Goal: Check status: Verify the current state of an ongoing process or item

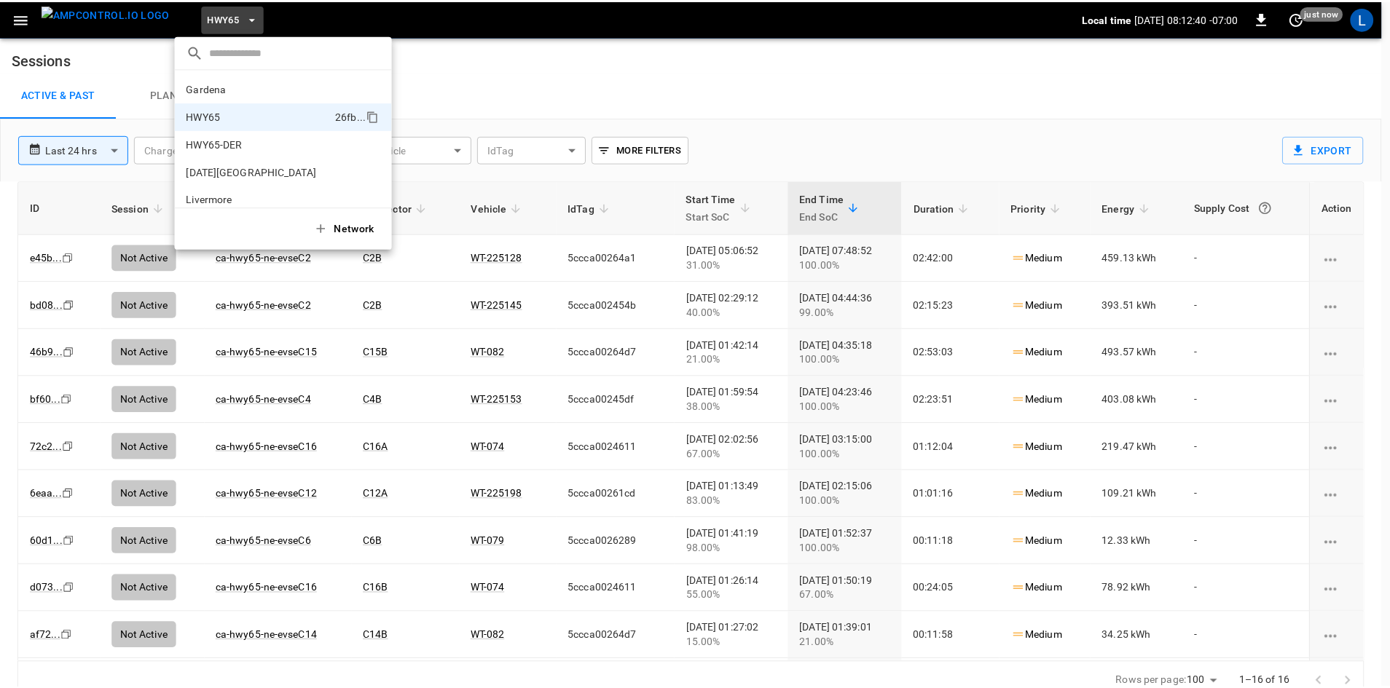
scroll to position [23, 0]
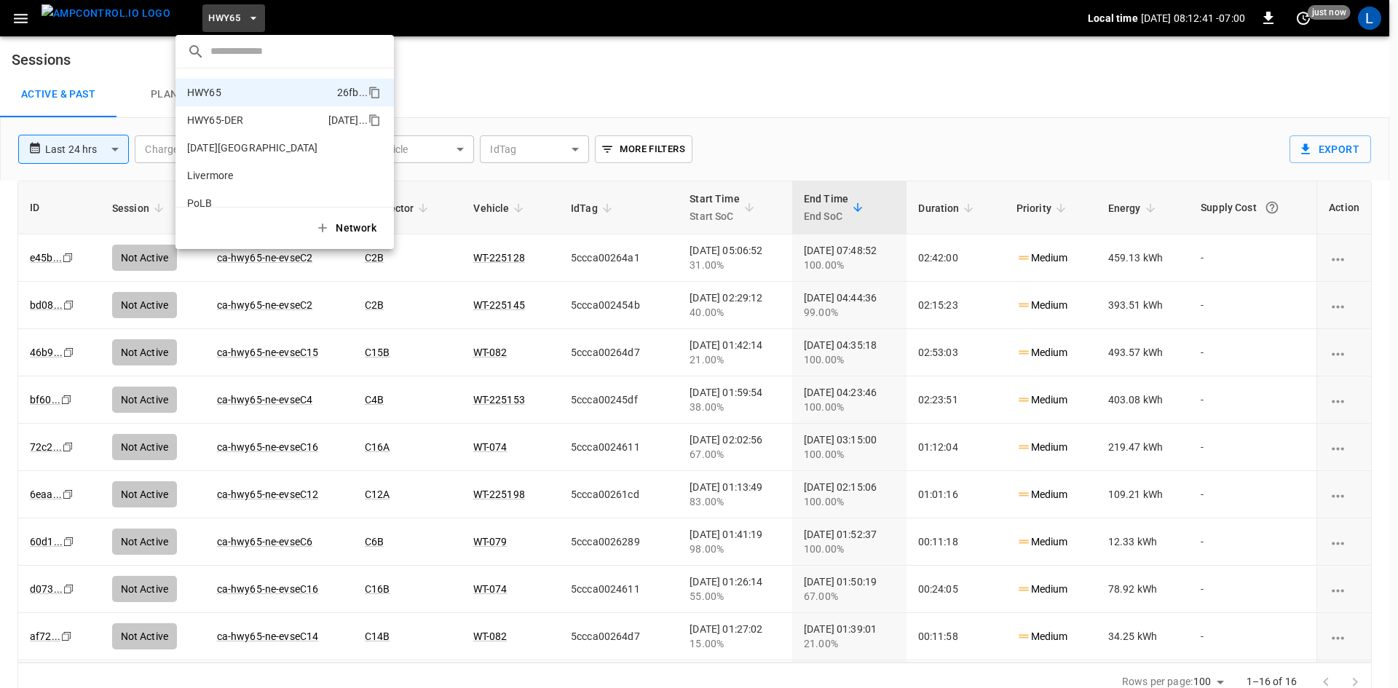
click at [227, 118] on p "HWY65-DER" at bounding box center [254, 120] width 135 height 15
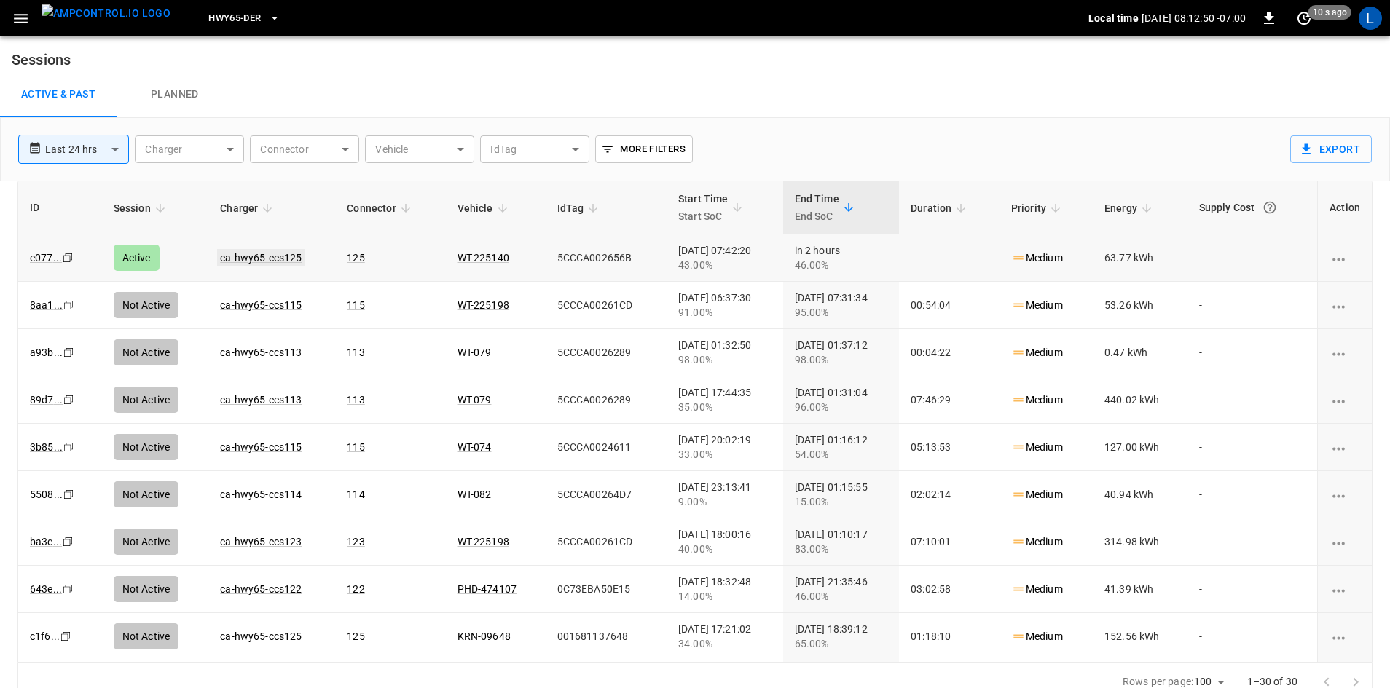
click at [253, 255] on link "ca-hwy65-ccs125" at bounding box center [260, 257] width 87 height 17
drag, startPoint x: 238, startPoint y: 277, endPoint x: 269, endPoint y: 258, distance: 36.0
click at [269, 258] on link "ca-hwy65-ccs125" at bounding box center [260, 257] width 87 height 17
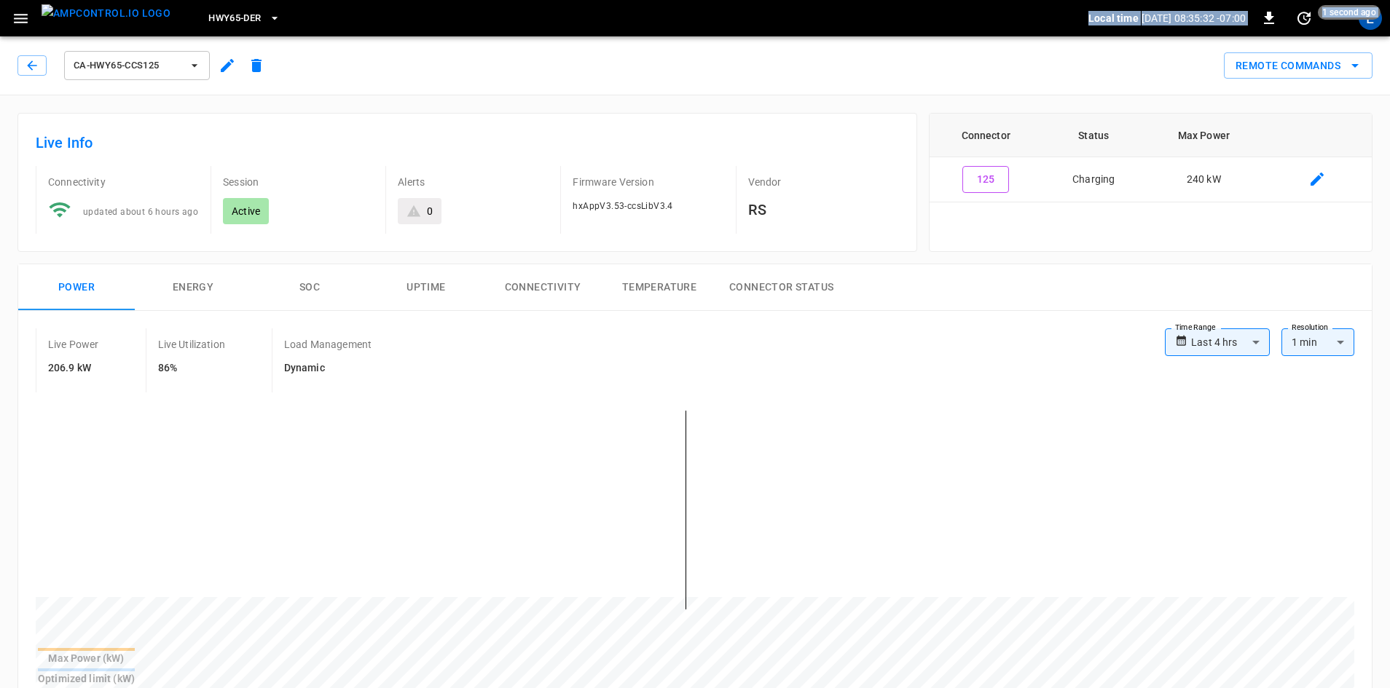
drag, startPoint x: 52, startPoint y: 63, endPoint x: 36, endPoint y: 109, distance: 47.7
drag, startPoint x: 39, startPoint y: 119, endPoint x: 58, endPoint y: 133, distance: 22.9
click at [42, 122] on div "Live Info Connectivity updated about 6 hours ago Session Active Alerts 0 Firmwa…" at bounding box center [467, 182] width 900 height 139
drag, startPoint x: 39, startPoint y: 36, endPoint x: 253, endPoint y: 141, distance: 237.8
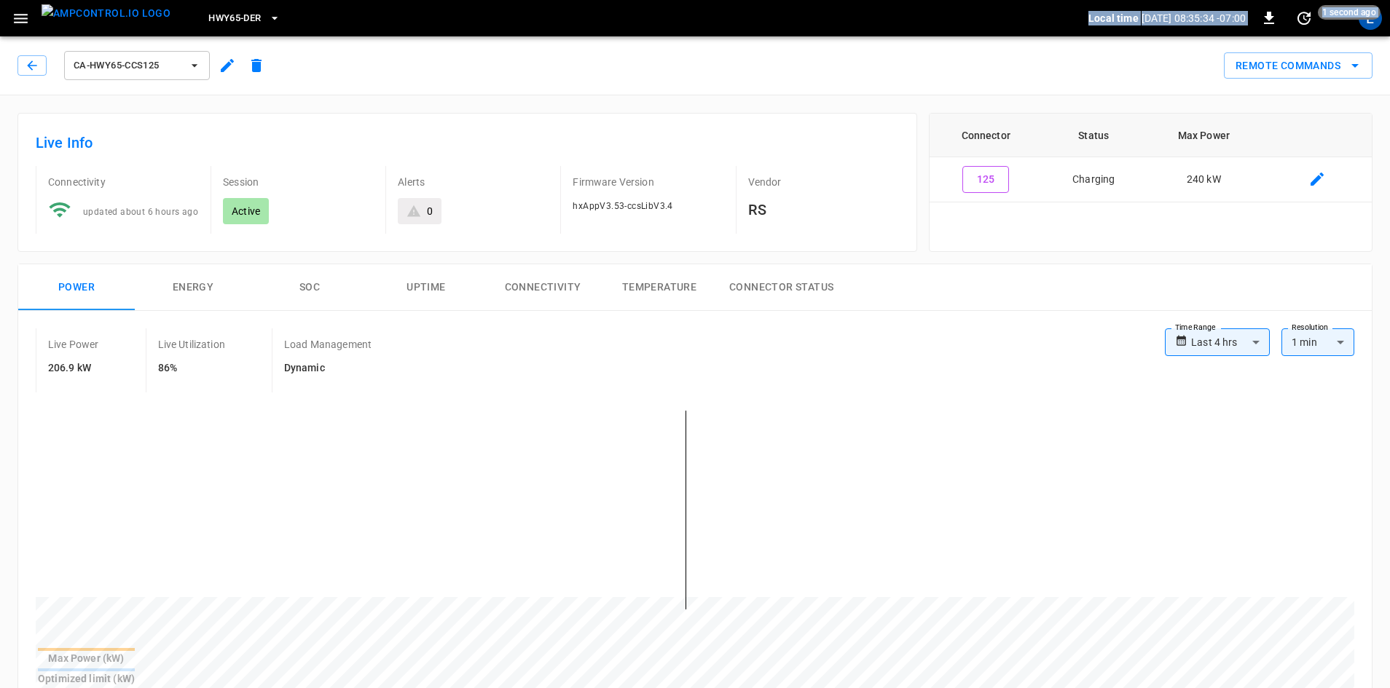
click at [125, 66] on div "ca-hwy65-ccs125 Remote Commands" at bounding box center [692, 63] width 1396 height 64
